Goal: Transaction & Acquisition: Subscribe to service/newsletter

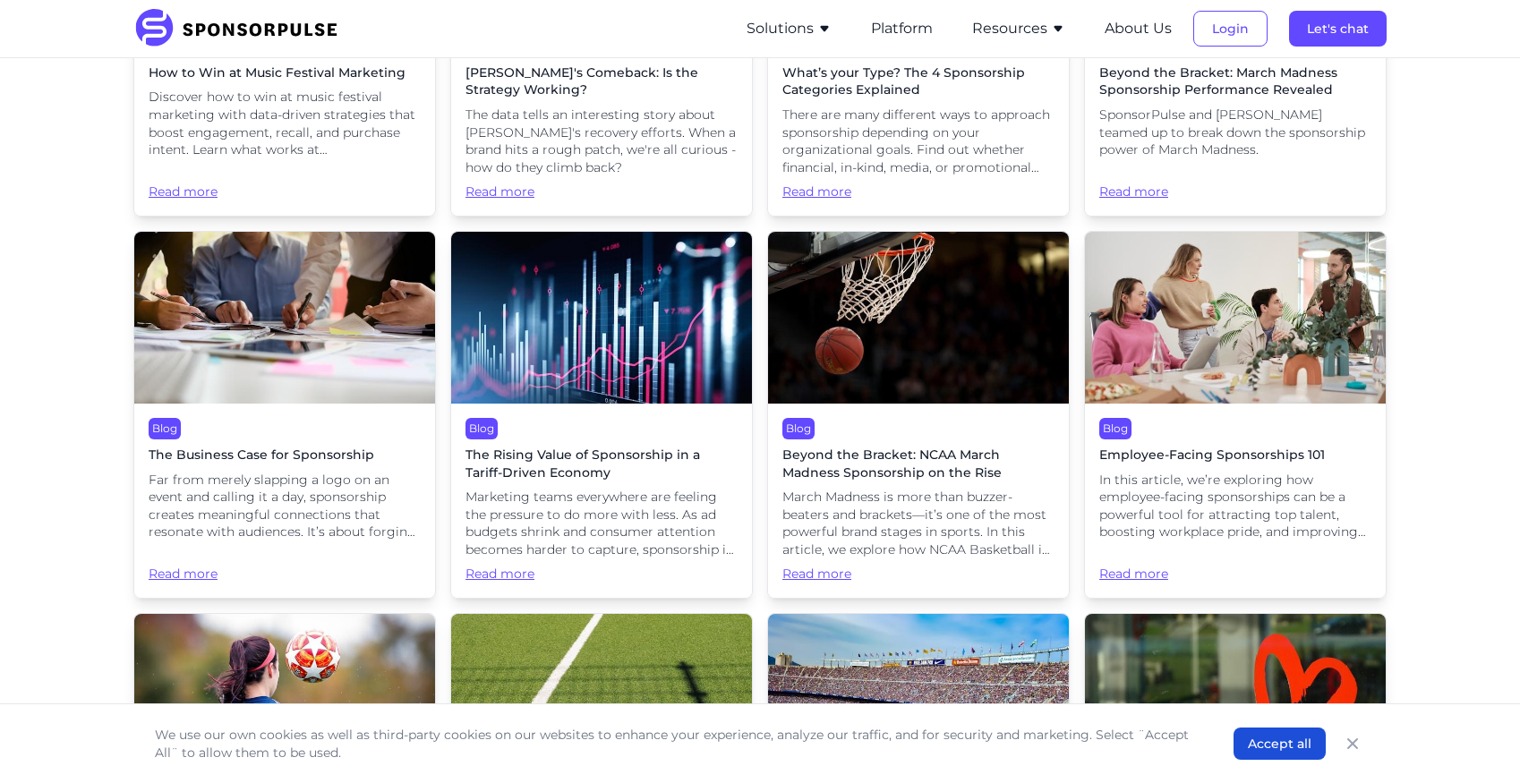
scroll to position [2148, 0]
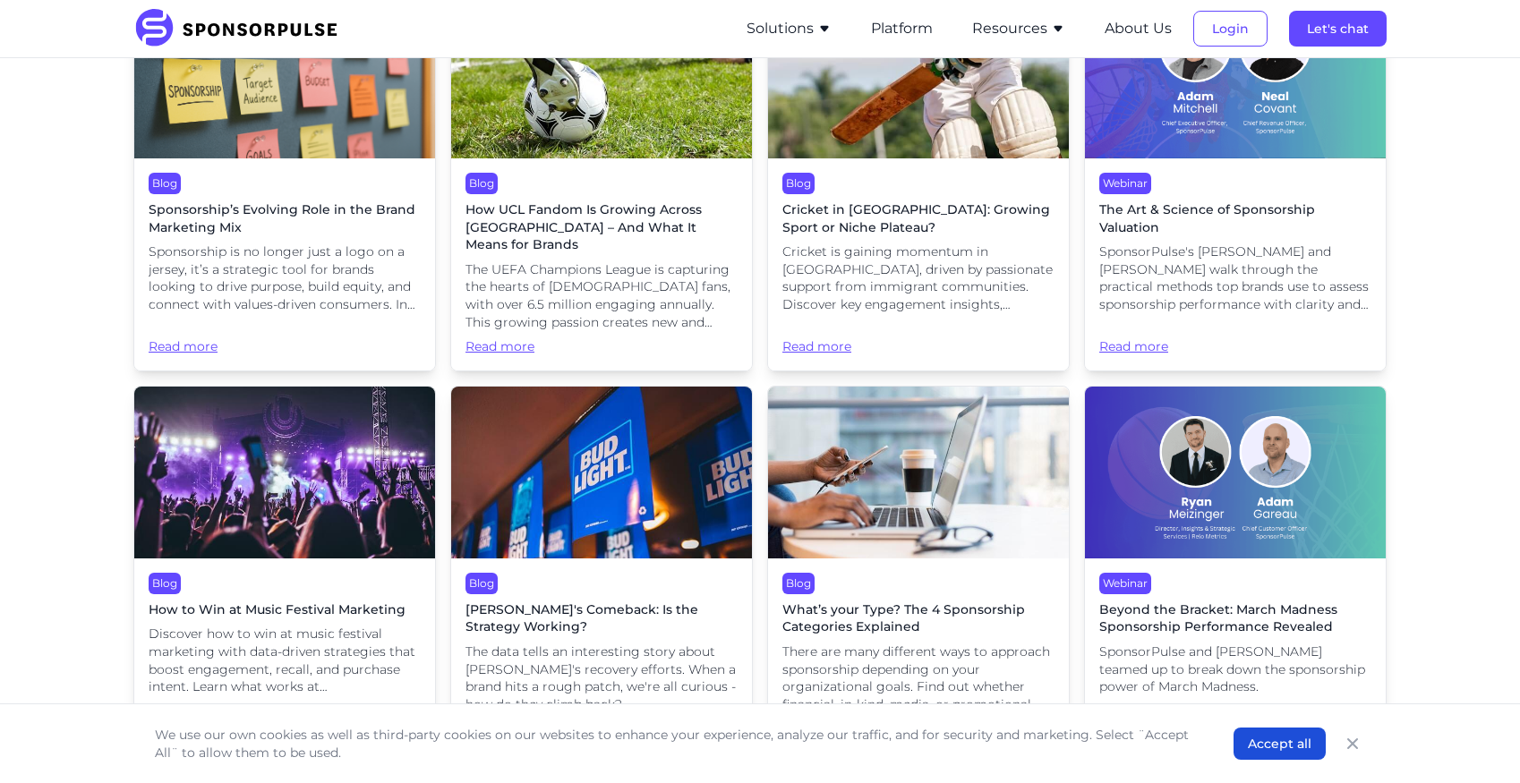
click at [771, 32] on button "Solutions" at bounding box center [788, 28] width 85 height 21
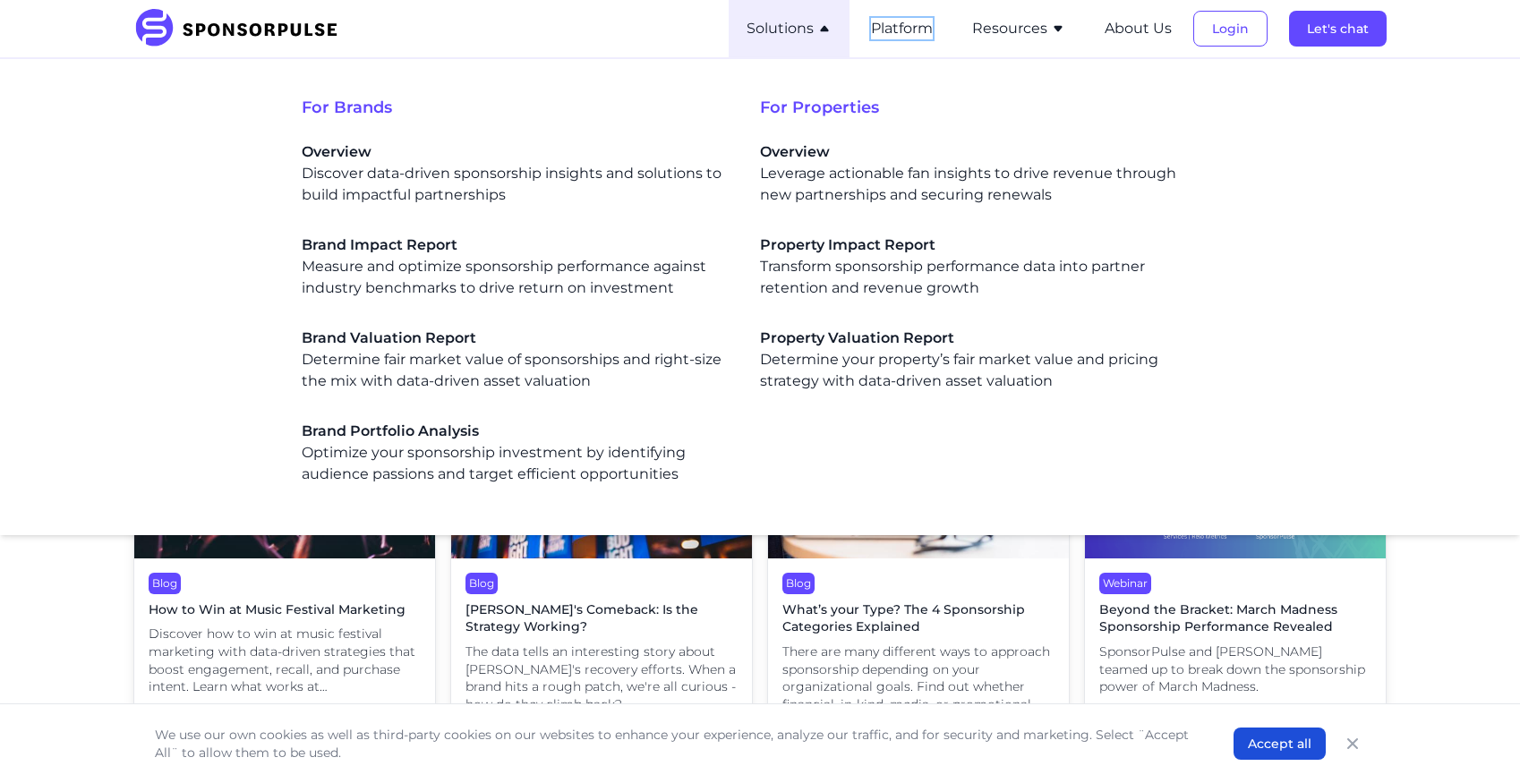
click at [899, 29] on button "Platform" at bounding box center [902, 28] width 62 height 21
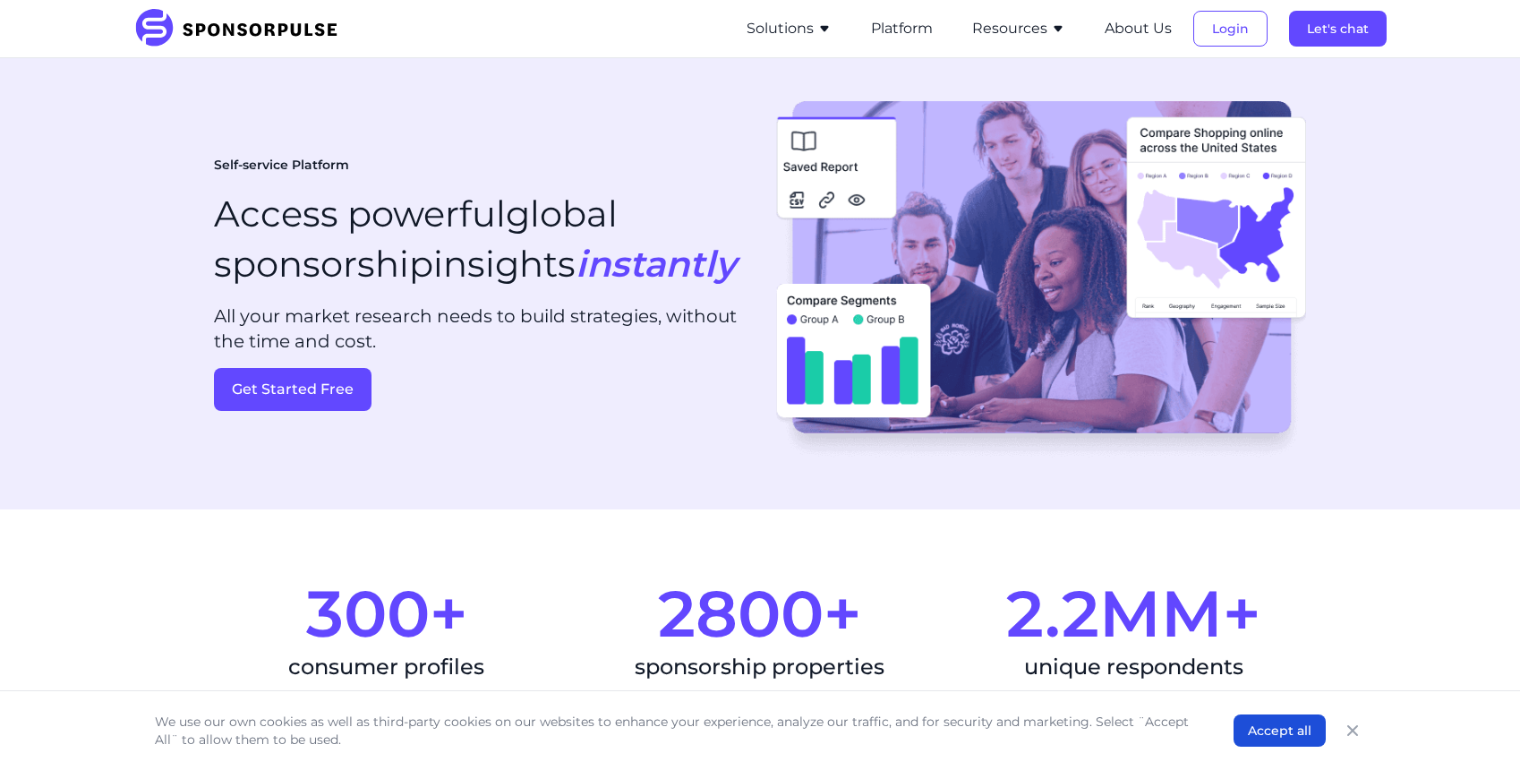
click at [1035, 29] on button "Resources" at bounding box center [1018, 28] width 93 height 21
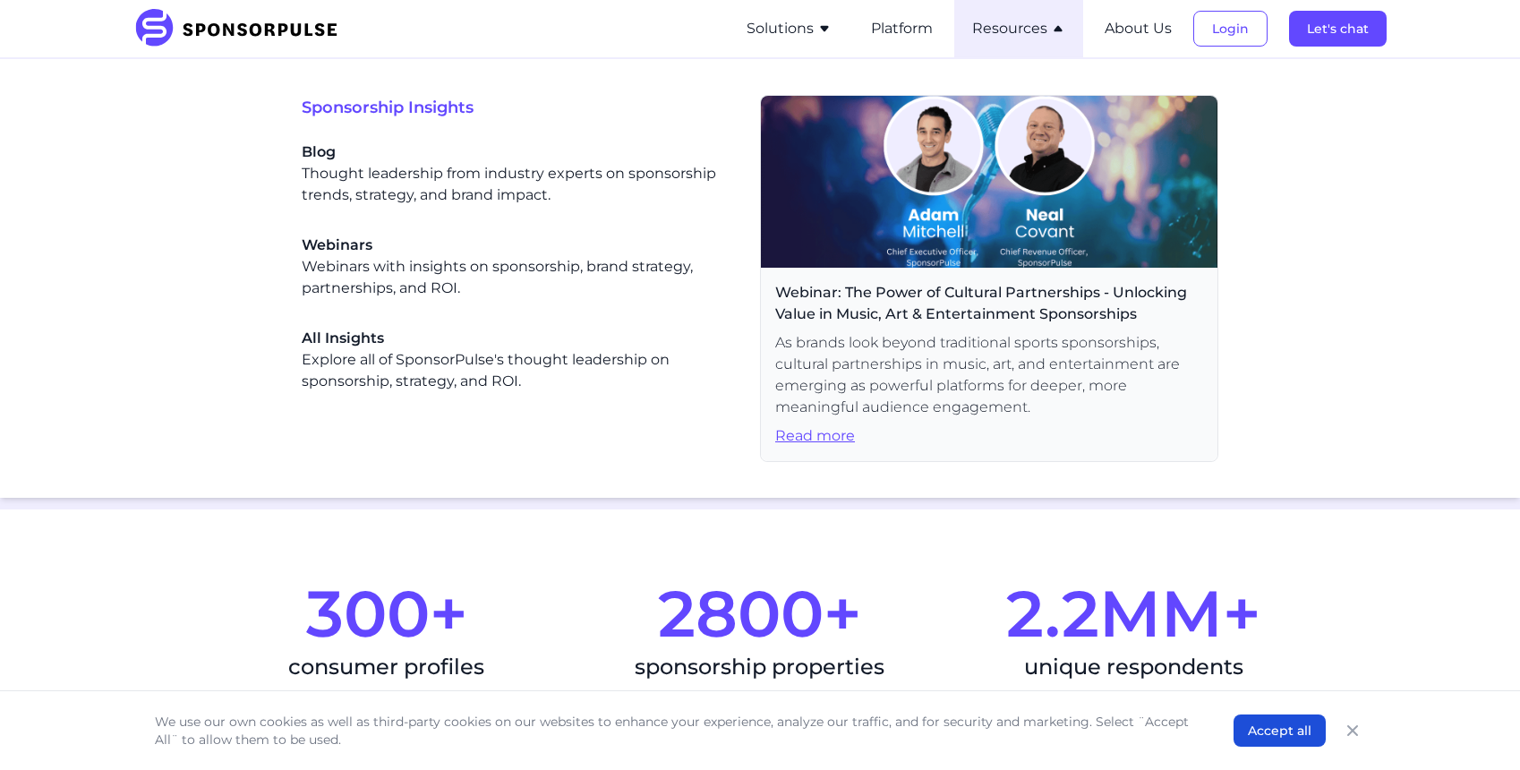
click at [342, 145] on span "Blog" at bounding box center [517, 151] width 430 height 21
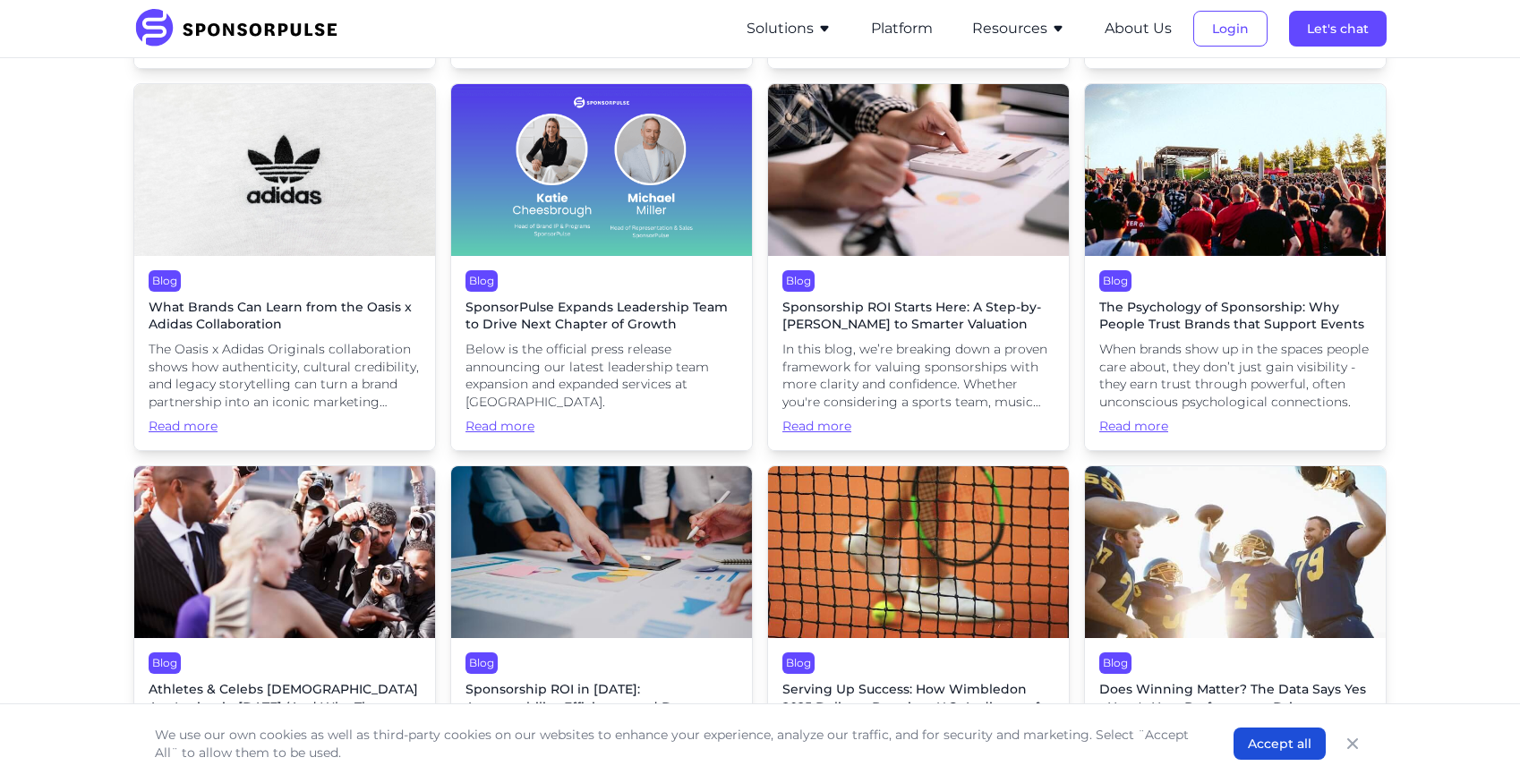
scroll to position [895, 0]
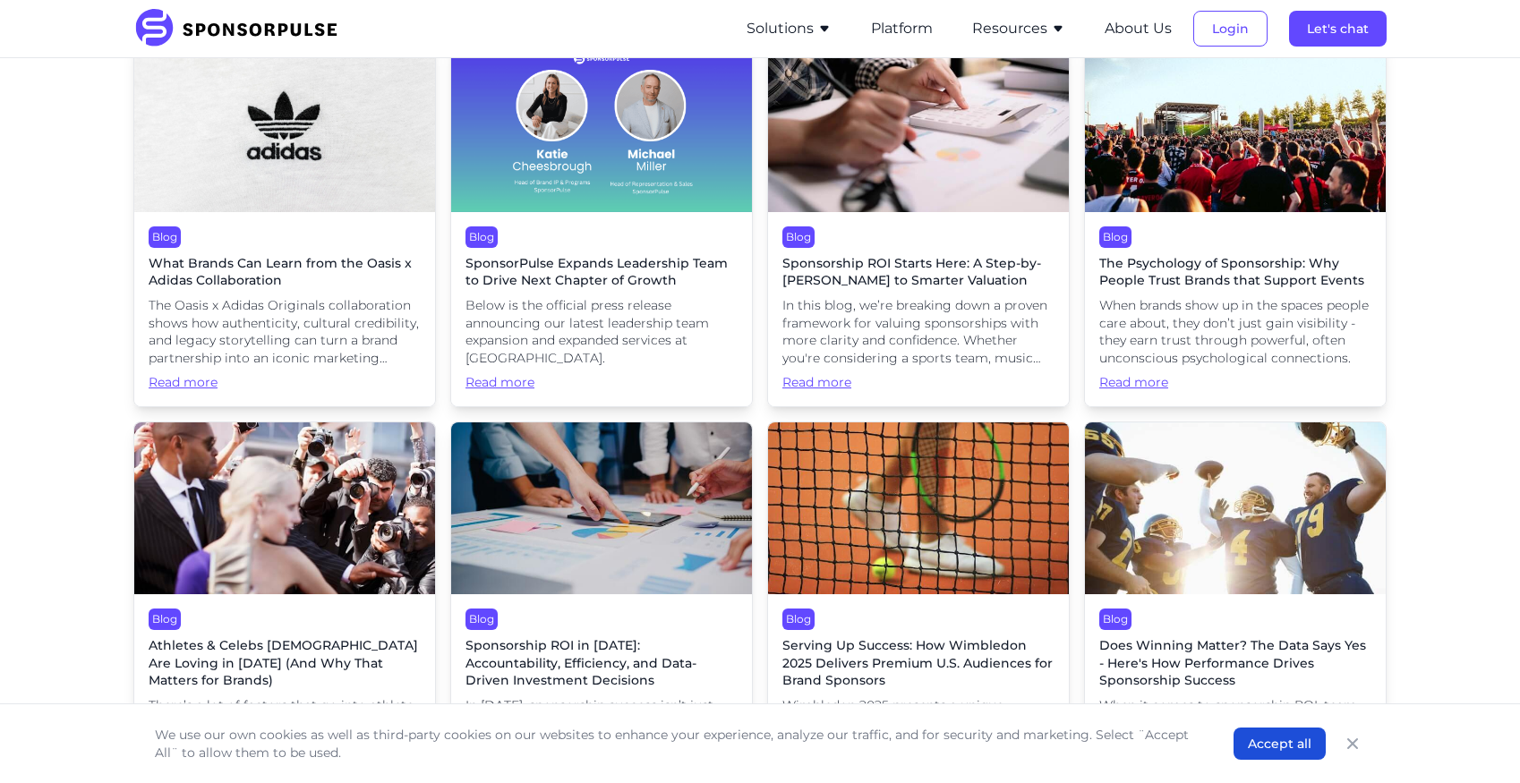
click at [1189, 256] on span "The Psychology of Sponsorship: Why People Trust Brands that Support Events" at bounding box center [1235, 272] width 272 height 35
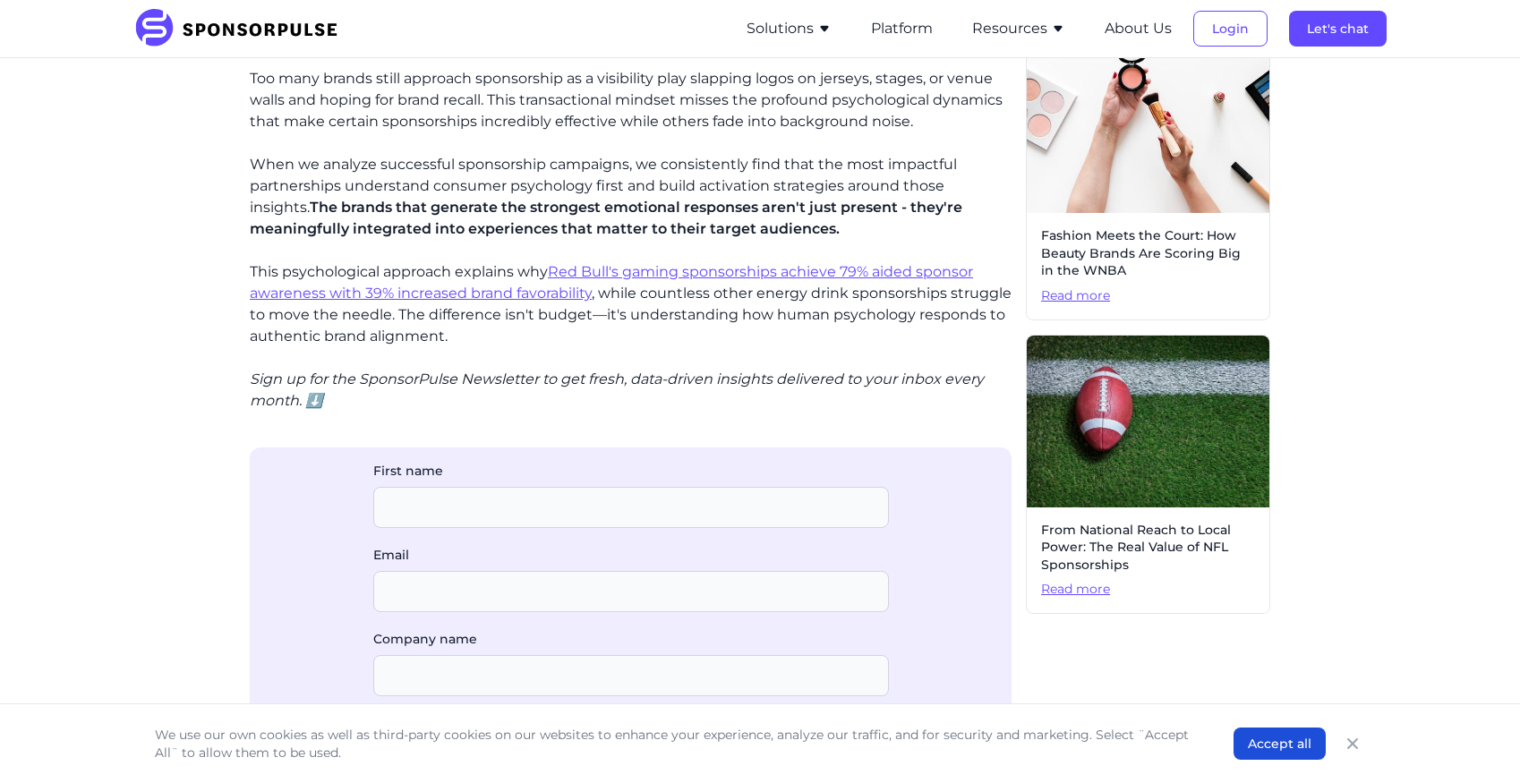
scroll to position [895, 0]
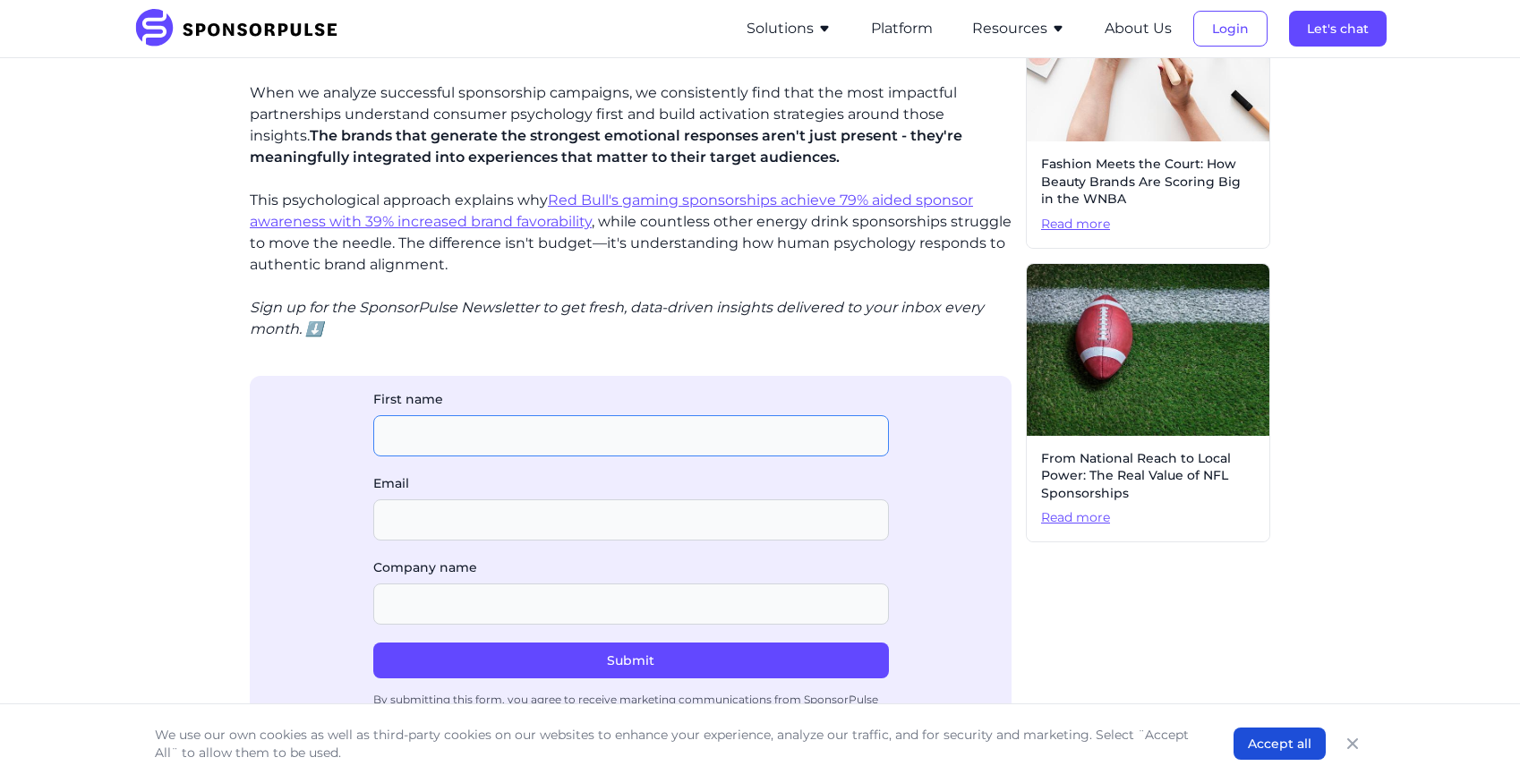
click at [832, 427] on input "First name" at bounding box center [631, 435] width 516 height 41
type input "[PERSON_NAME]"
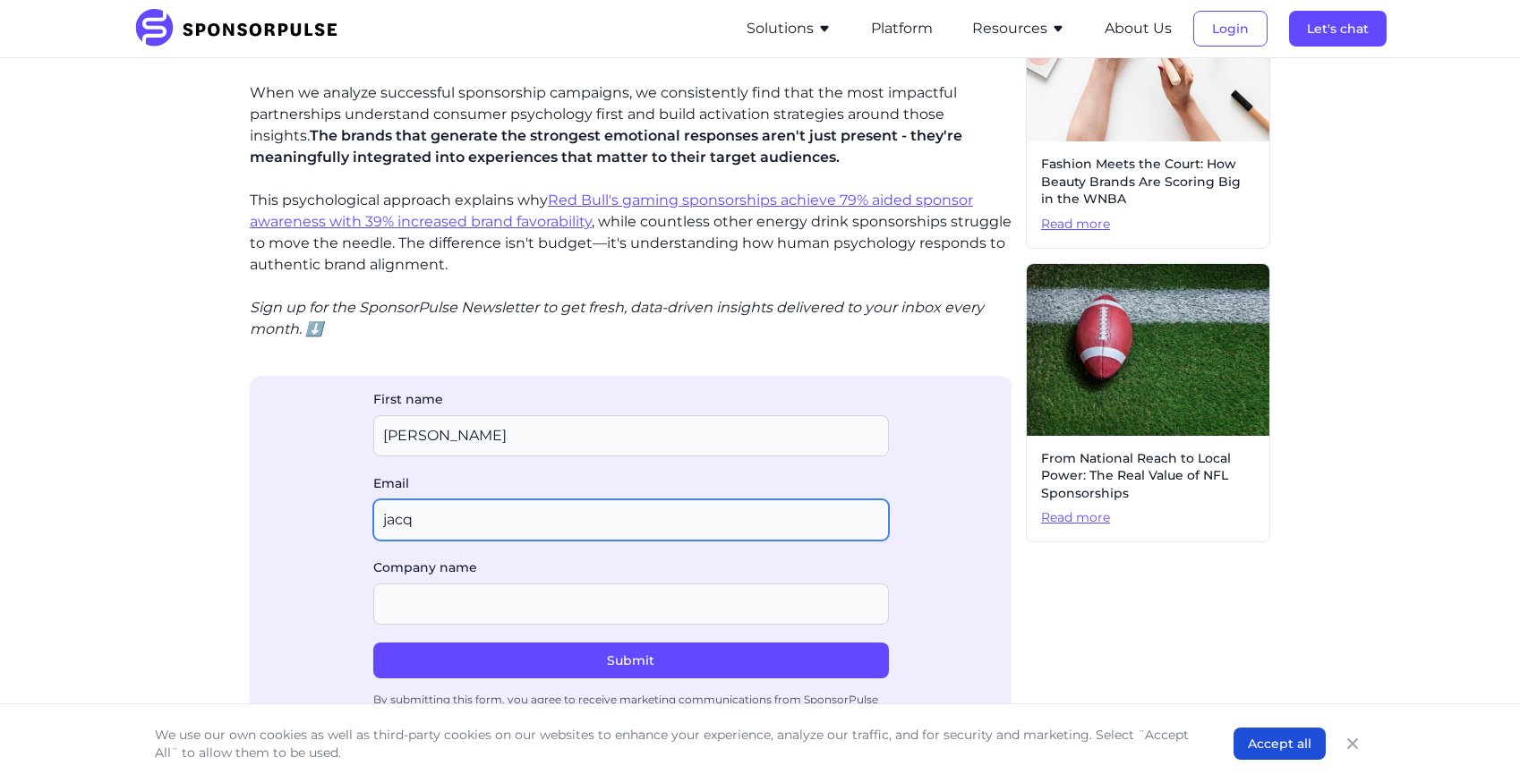
type input "[PERSON_NAME][EMAIL_ADDRESS][DOMAIN_NAME]"
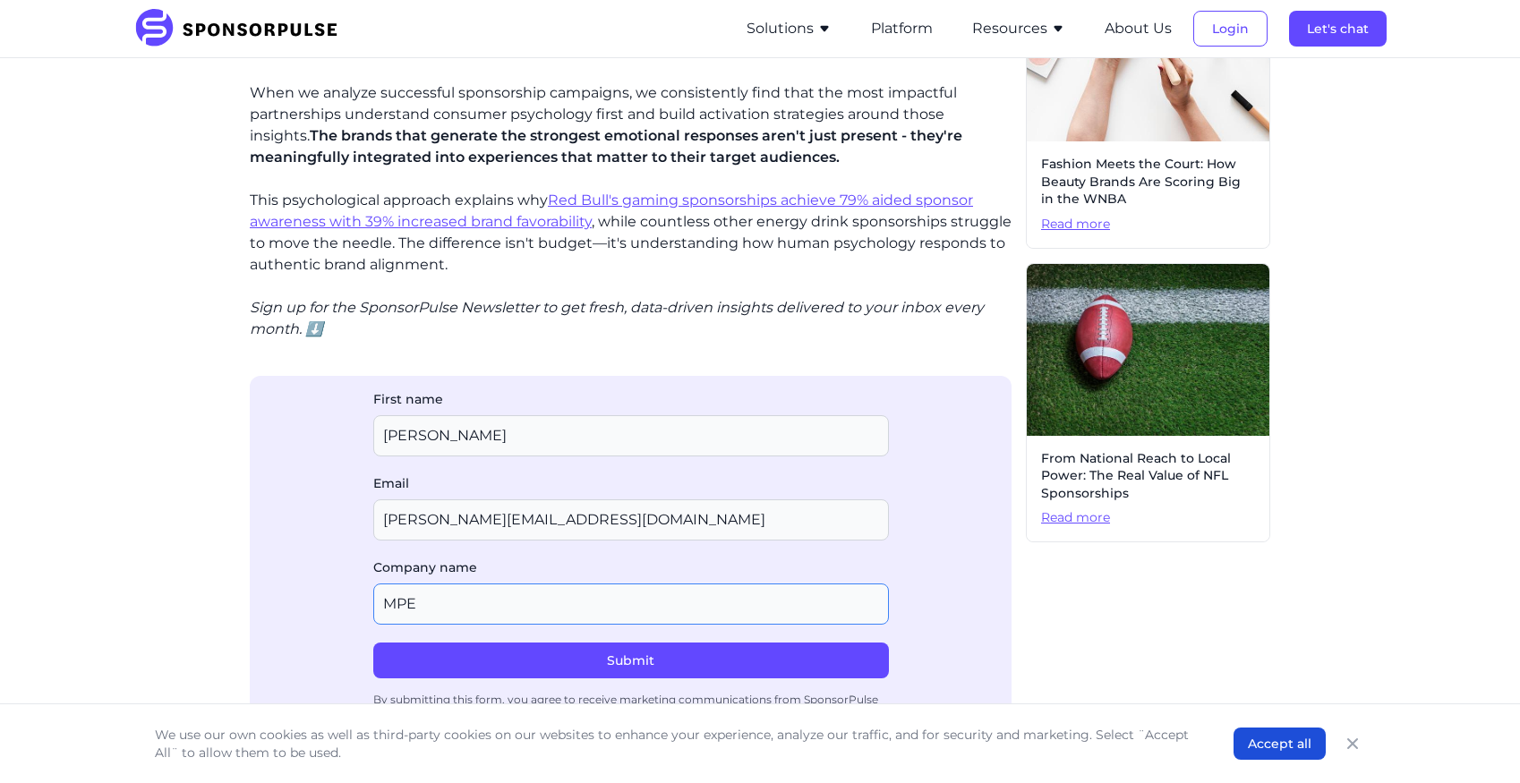
type input "MPE"
click at [904, 606] on div "First name Email [EMAIL_ADDRESS][DOMAIN_NAME] Company name UTM Campaign (option…" at bounding box center [631, 559] width 762 height 367
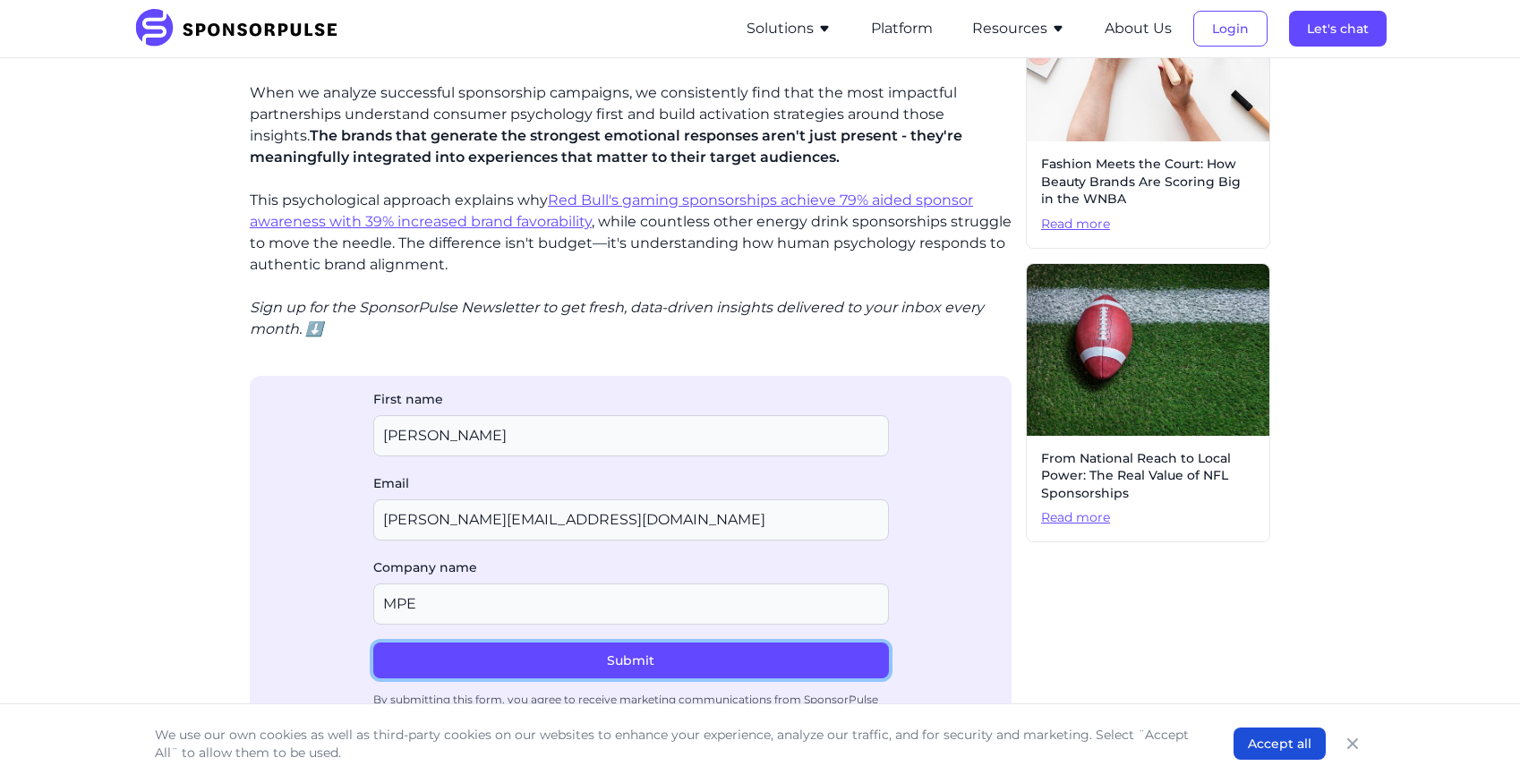
click at [670, 664] on button "Submit" at bounding box center [631, 661] width 516 height 36
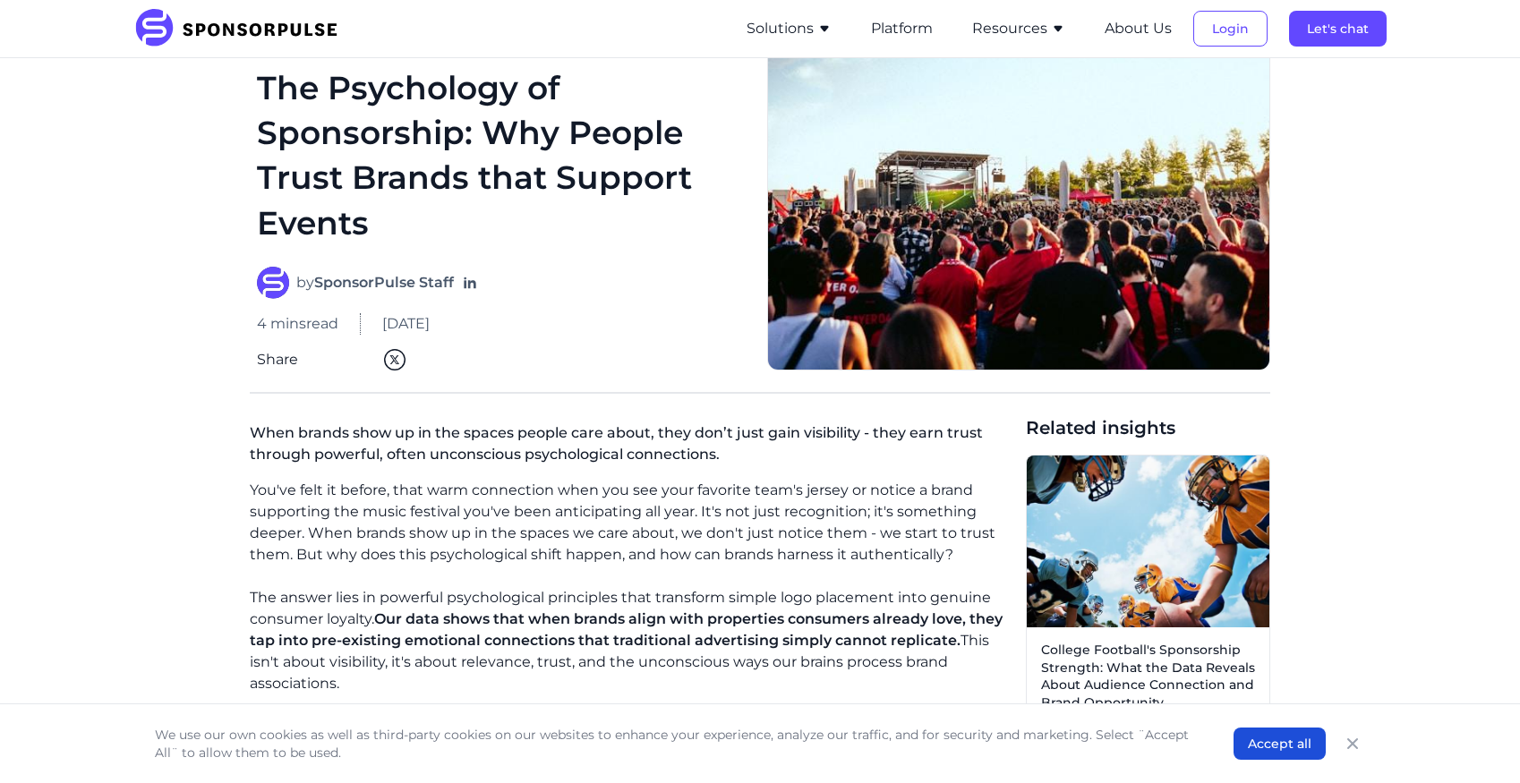
scroll to position [90, 0]
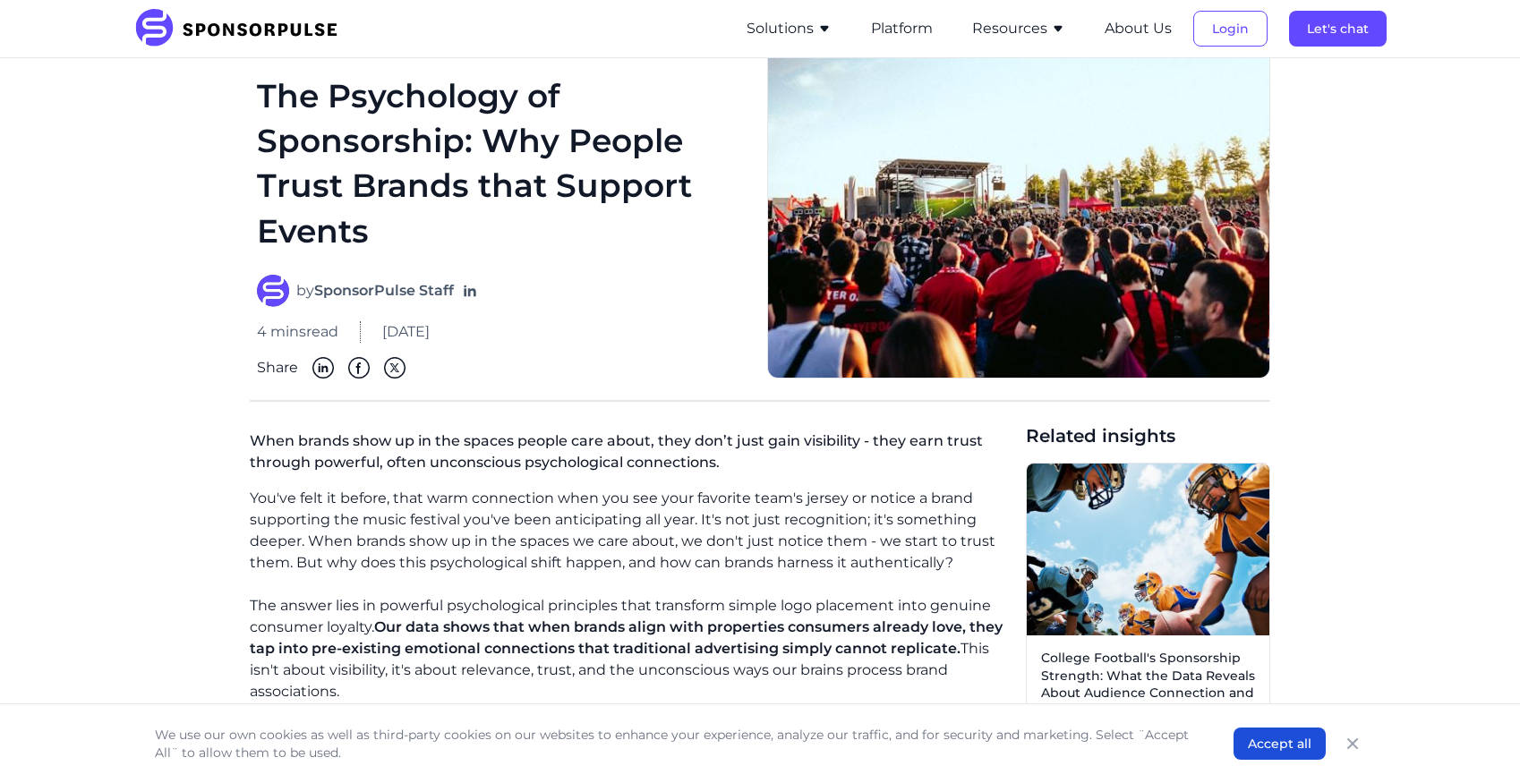
drag, startPoint x: 427, startPoint y: 379, endPoint x: 282, endPoint y: 98, distance: 316.3
click at [297, 128] on h1 "The Psychology of Sponsorship: Why People Trust Brands that Support Events" at bounding box center [501, 163] width 489 height 181
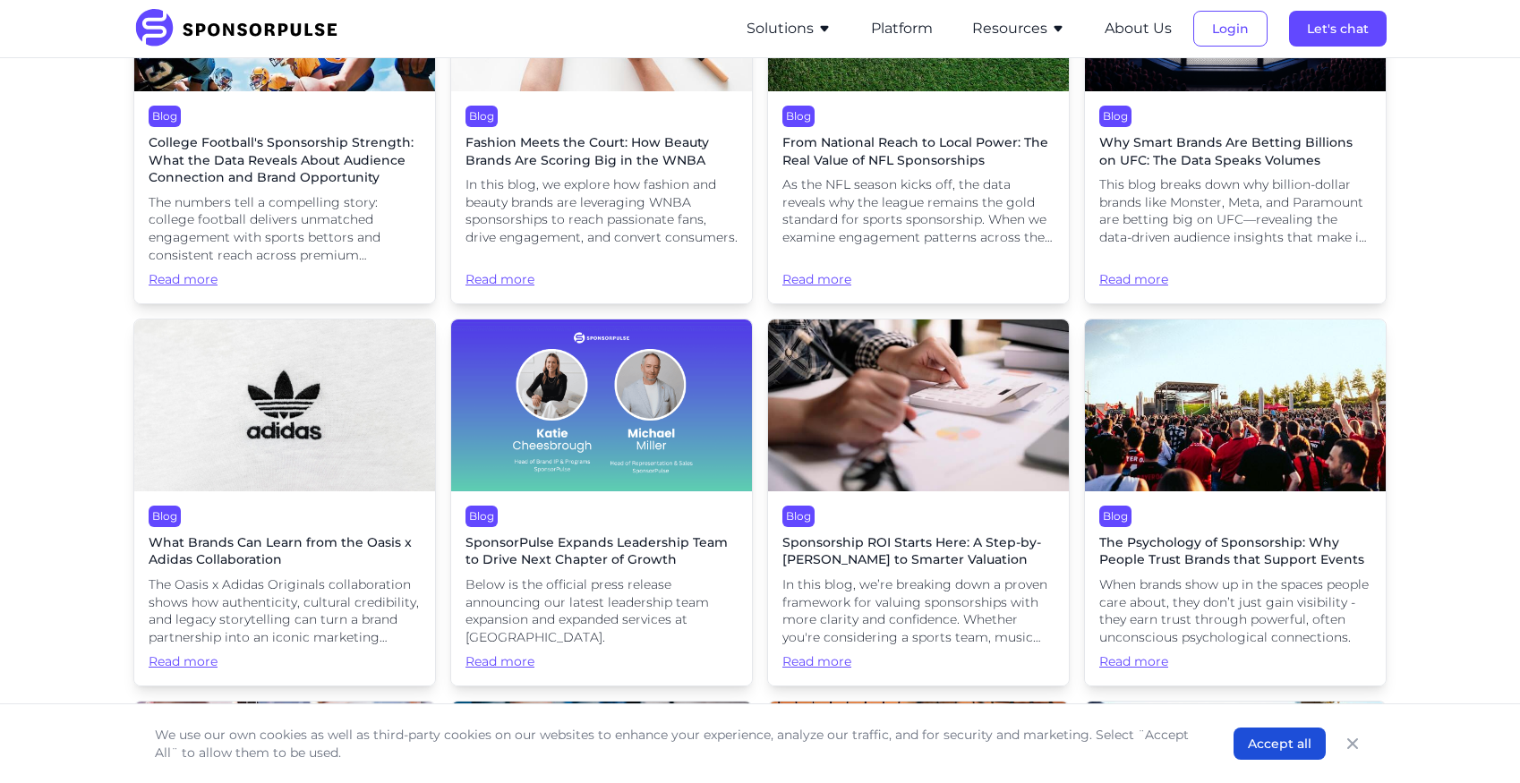
scroll to position [618, 0]
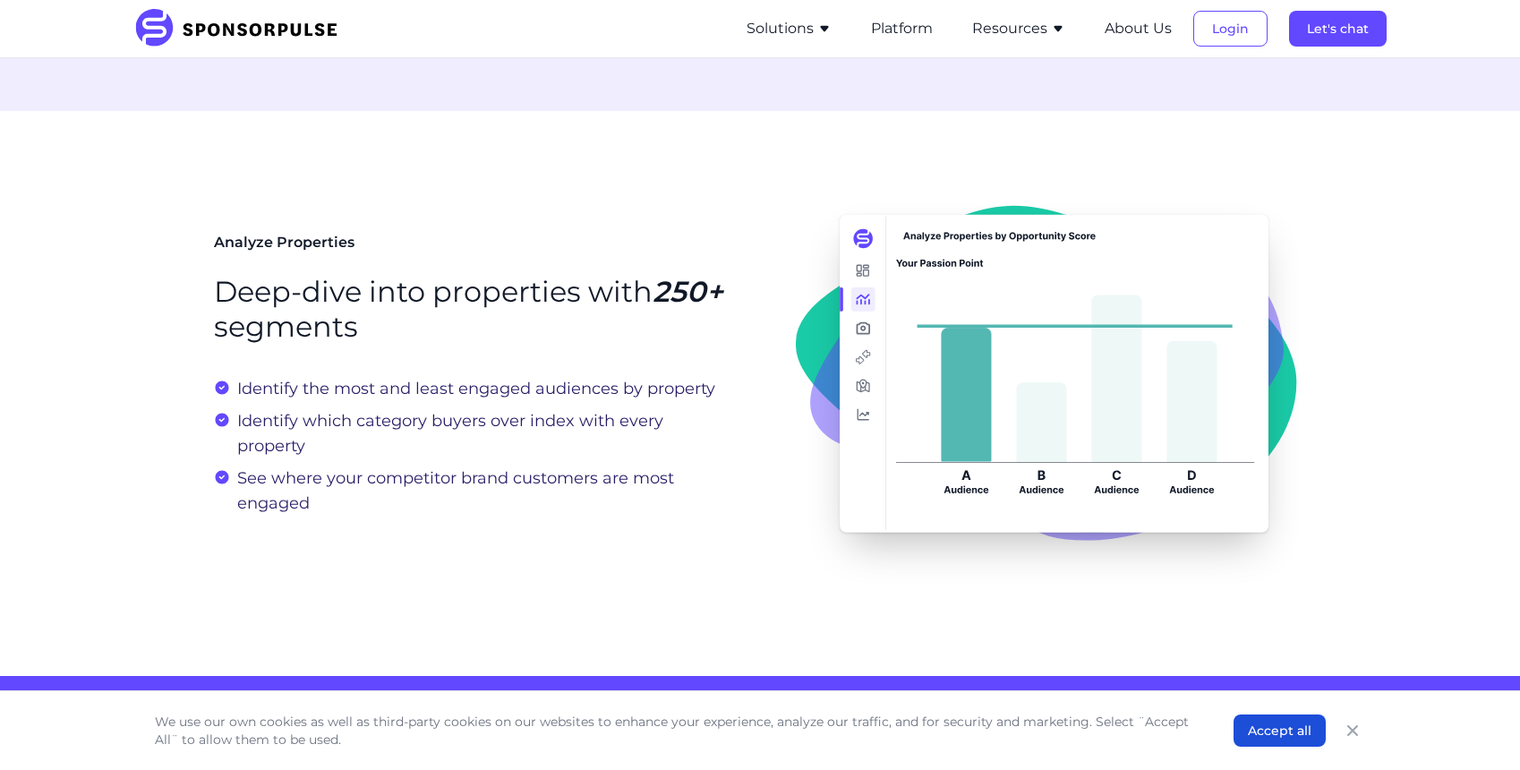
scroll to position [2148, 0]
